Goal: Find contact information: Find contact information

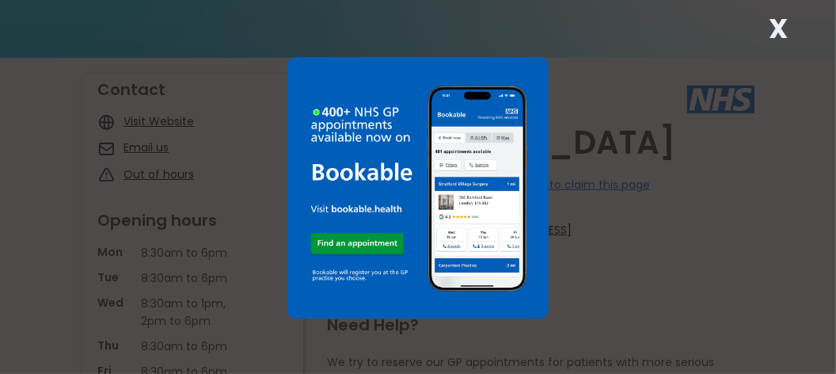
scroll to position [158, 0]
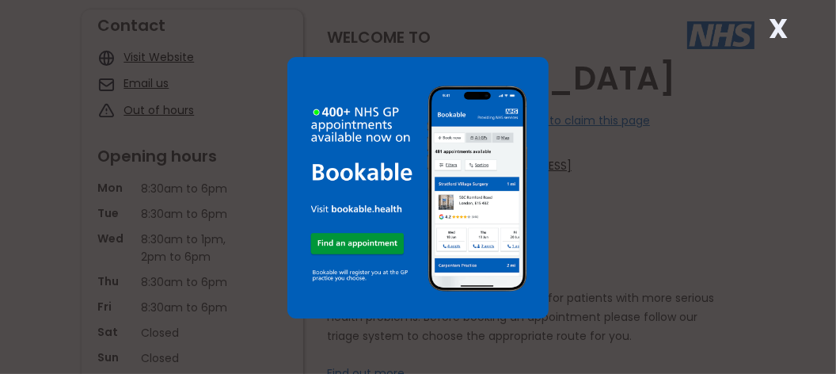
click at [728, 151] on div "X" at bounding box center [418, 187] width 836 height 374
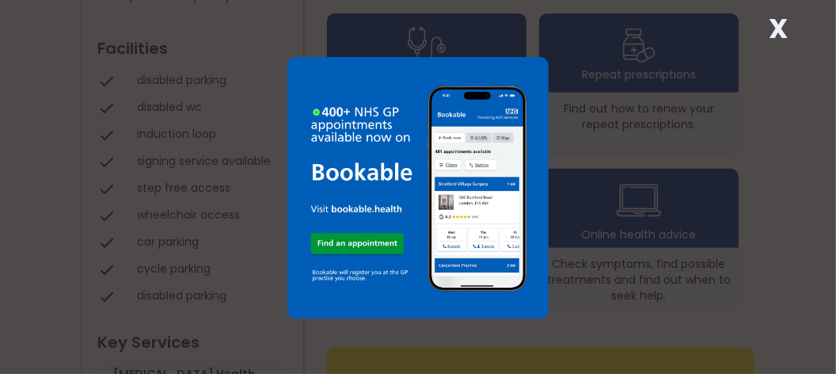
scroll to position [633, 0]
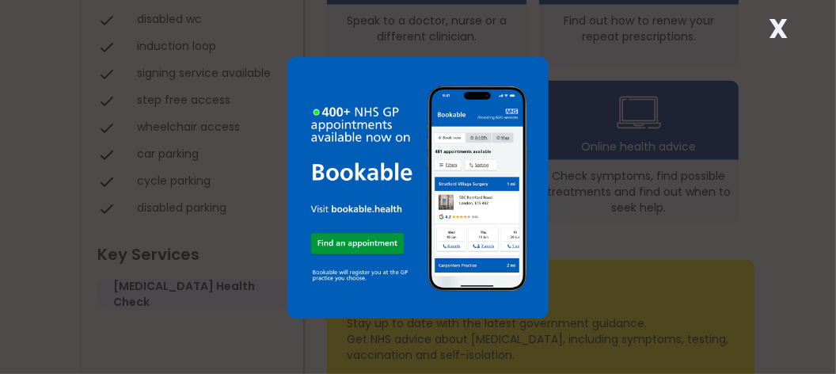
drag, startPoint x: 645, startPoint y: 163, endPoint x: 645, endPoint y: 181, distance: 17.4
click at [648, 178] on div "X" at bounding box center [418, 187] width 836 height 374
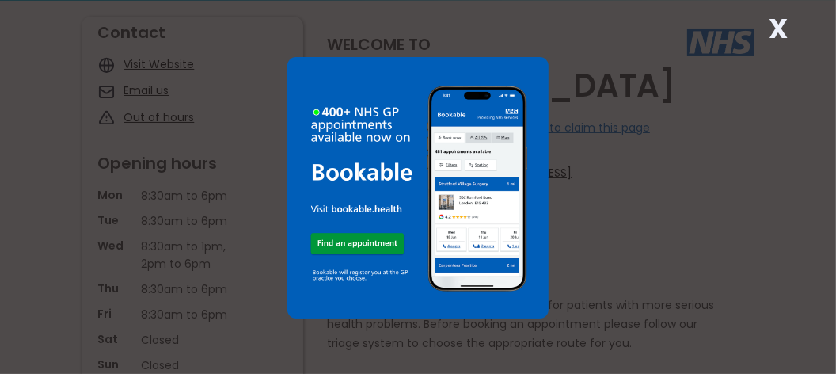
scroll to position [0, 0]
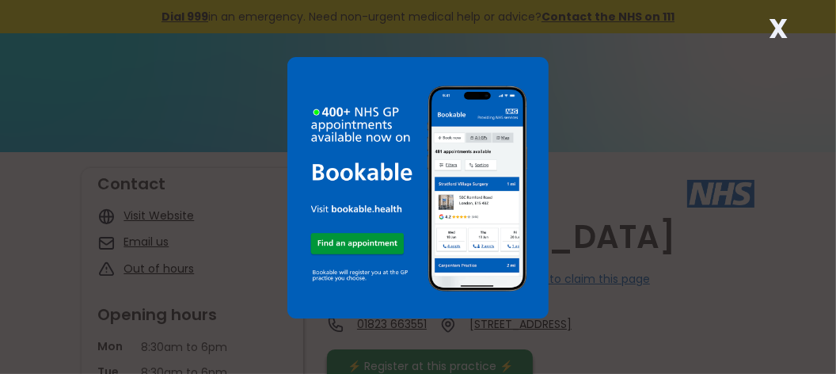
click at [150, 215] on div "X" at bounding box center [418, 187] width 836 height 374
drag, startPoint x: 150, startPoint y: 215, endPoint x: 677, endPoint y: 200, distance: 527.5
click at [679, 199] on div "X" at bounding box center [418, 187] width 836 height 374
click at [535, 59] on img at bounding box center [417, 187] width 261 height 261
click at [778, 22] on strong "X" at bounding box center [778, 29] width 19 height 38
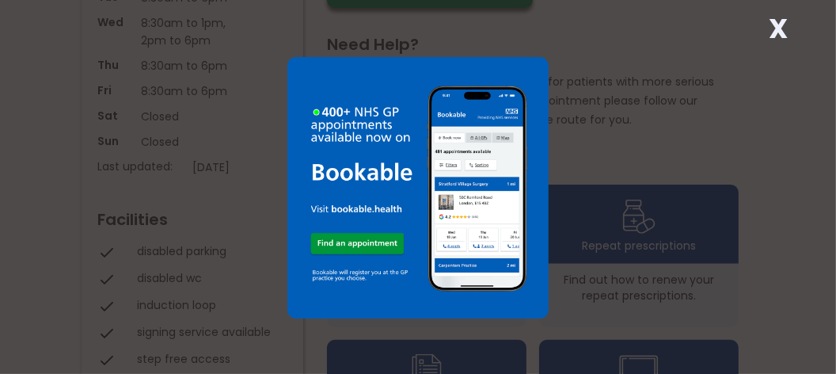
scroll to position [396, 0]
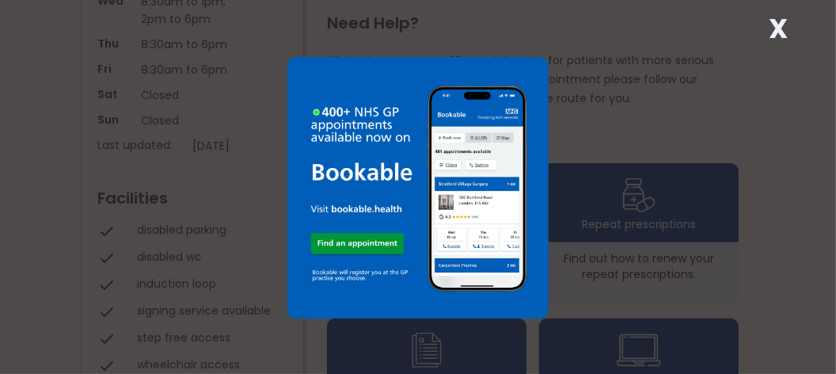
click at [782, 25] on strong "X" at bounding box center [778, 29] width 19 height 38
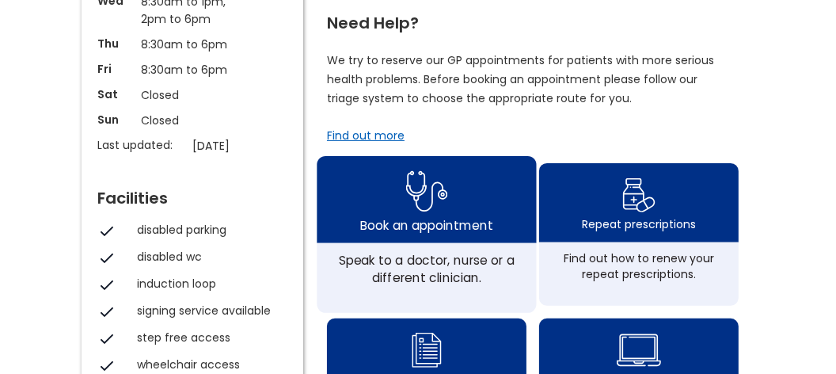
scroll to position [475, 0]
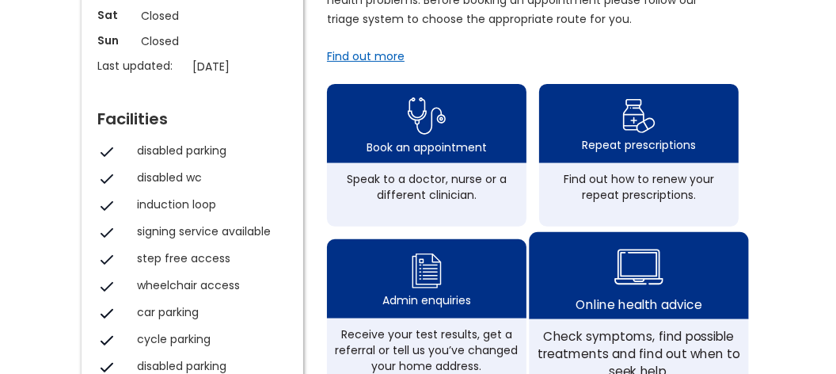
click at [641, 283] on img at bounding box center [638, 267] width 49 height 58
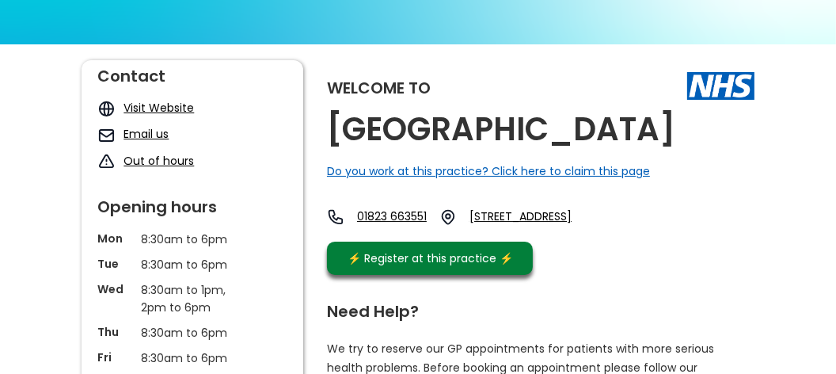
scroll to position [79, 0]
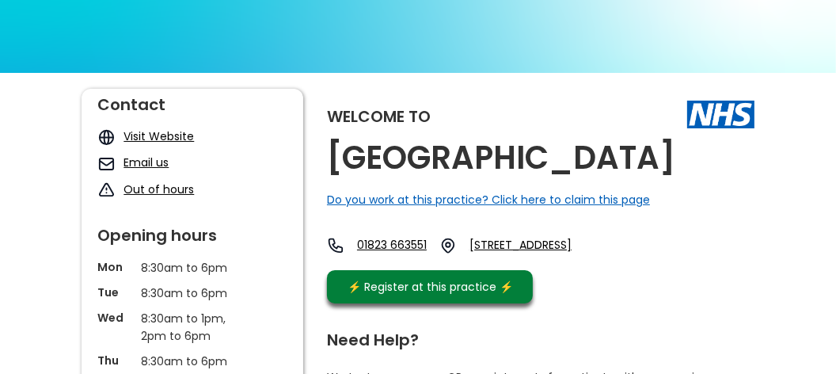
click at [140, 162] on link "Email us" at bounding box center [146, 162] width 45 height 16
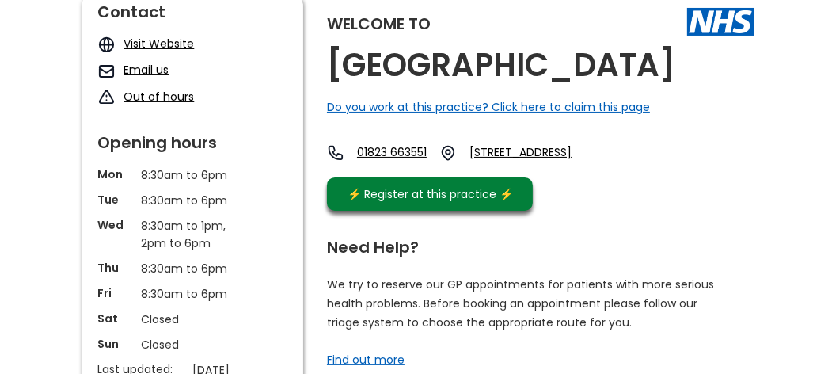
scroll to position [317, 0]
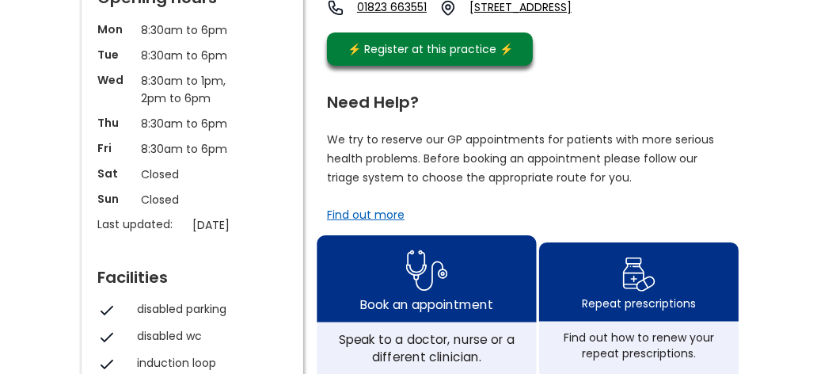
click at [468, 295] on div "Book an appointment" at bounding box center [426, 278] width 219 height 87
